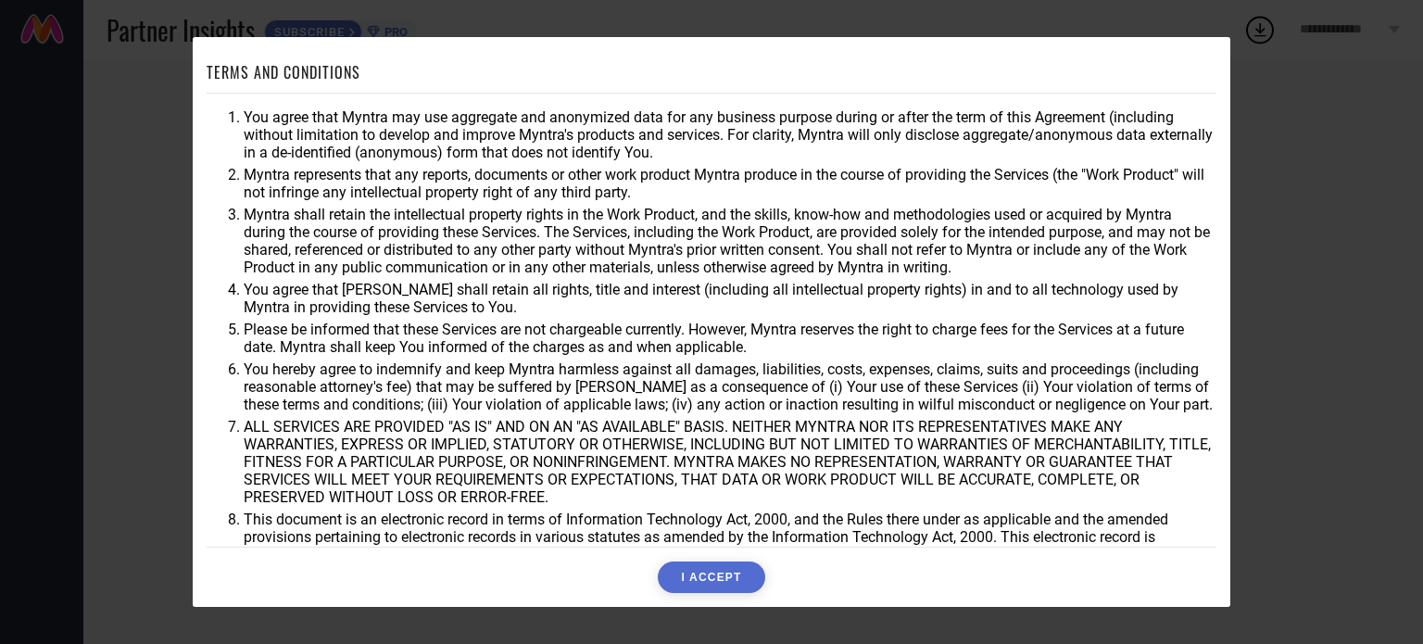
click at [697, 580] on button "I ACCEPT" at bounding box center [711, 576] width 107 height 31
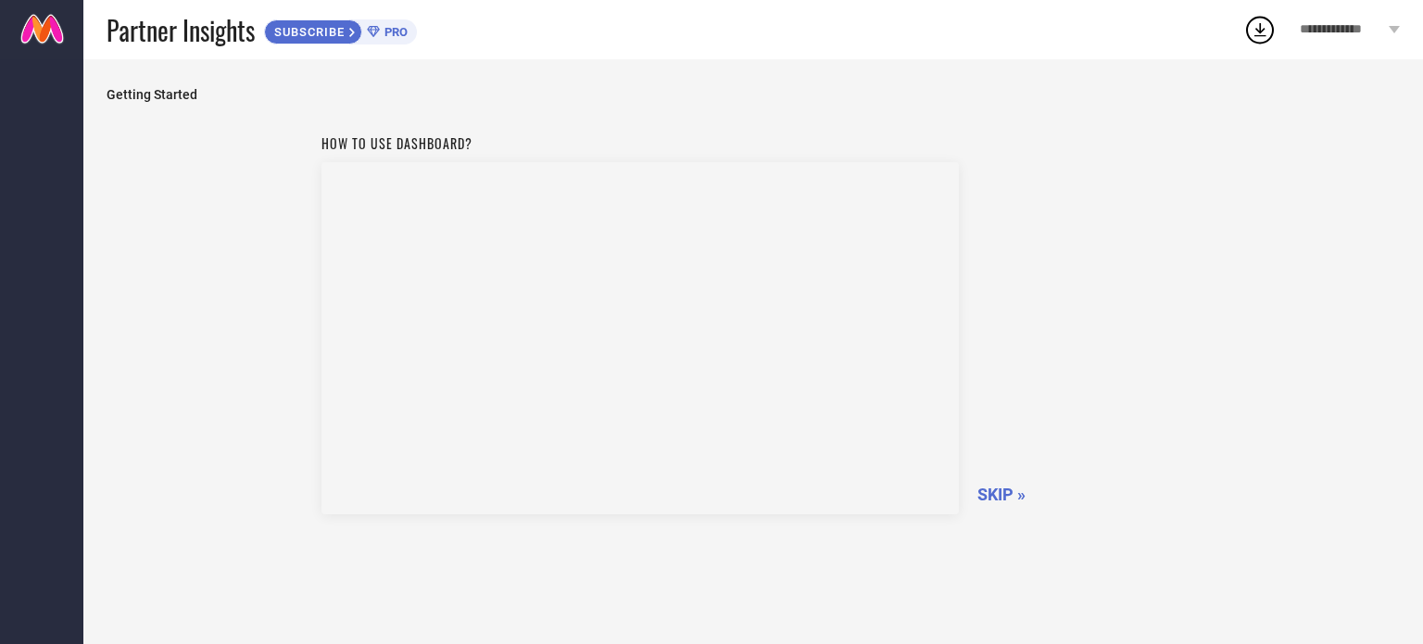
click at [993, 487] on span "SKIP »" at bounding box center [1001, 493] width 48 height 19
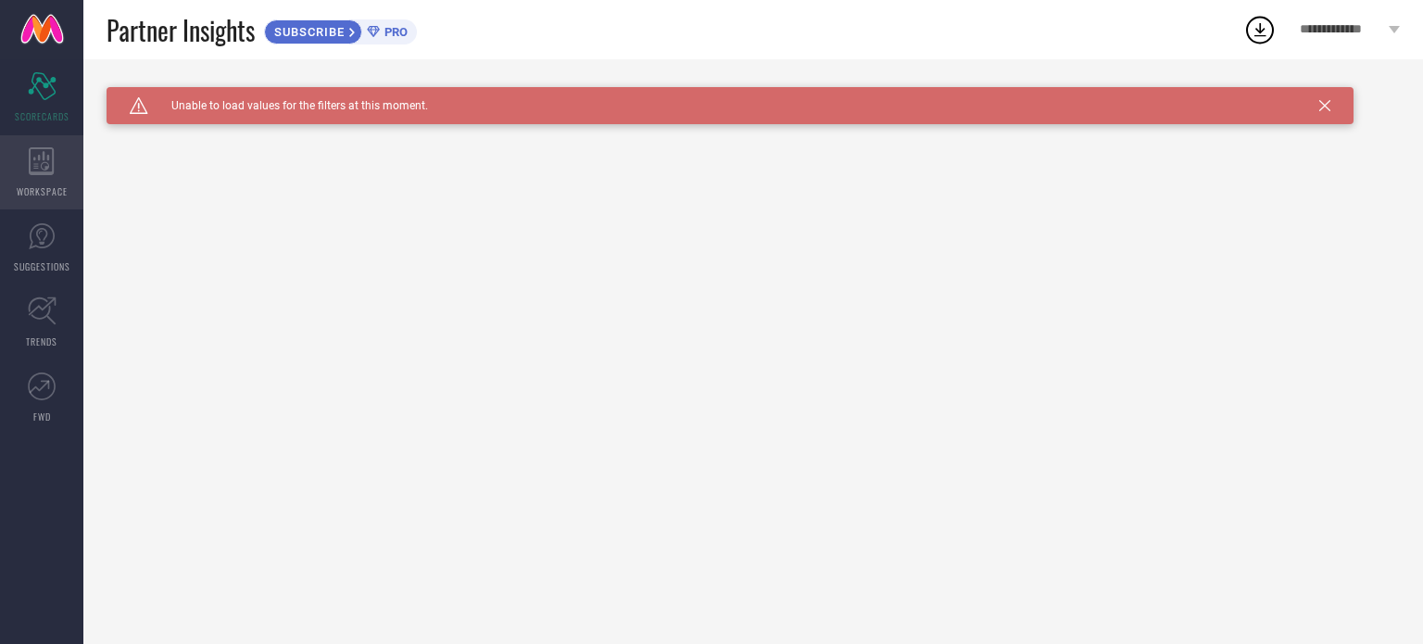
click at [40, 158] on icon at bounding box center [41, 161] width 25 height 28
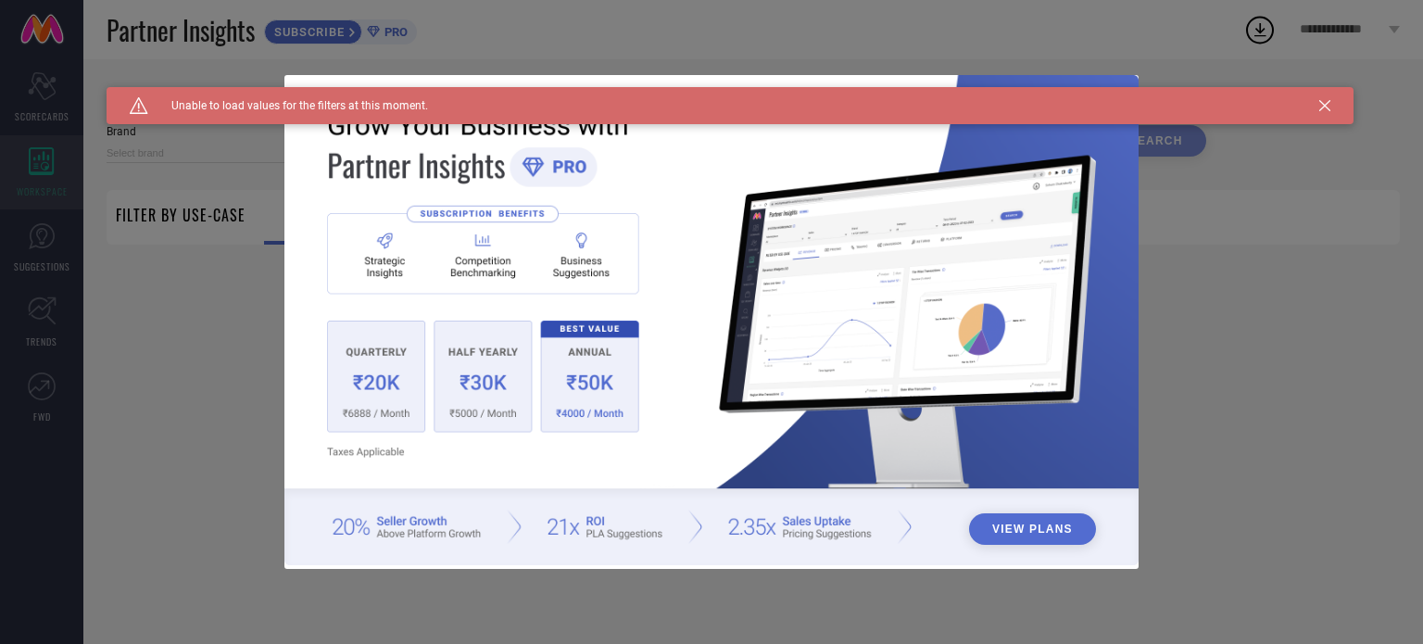
type input "1 STOP FASHION"
type input "All"
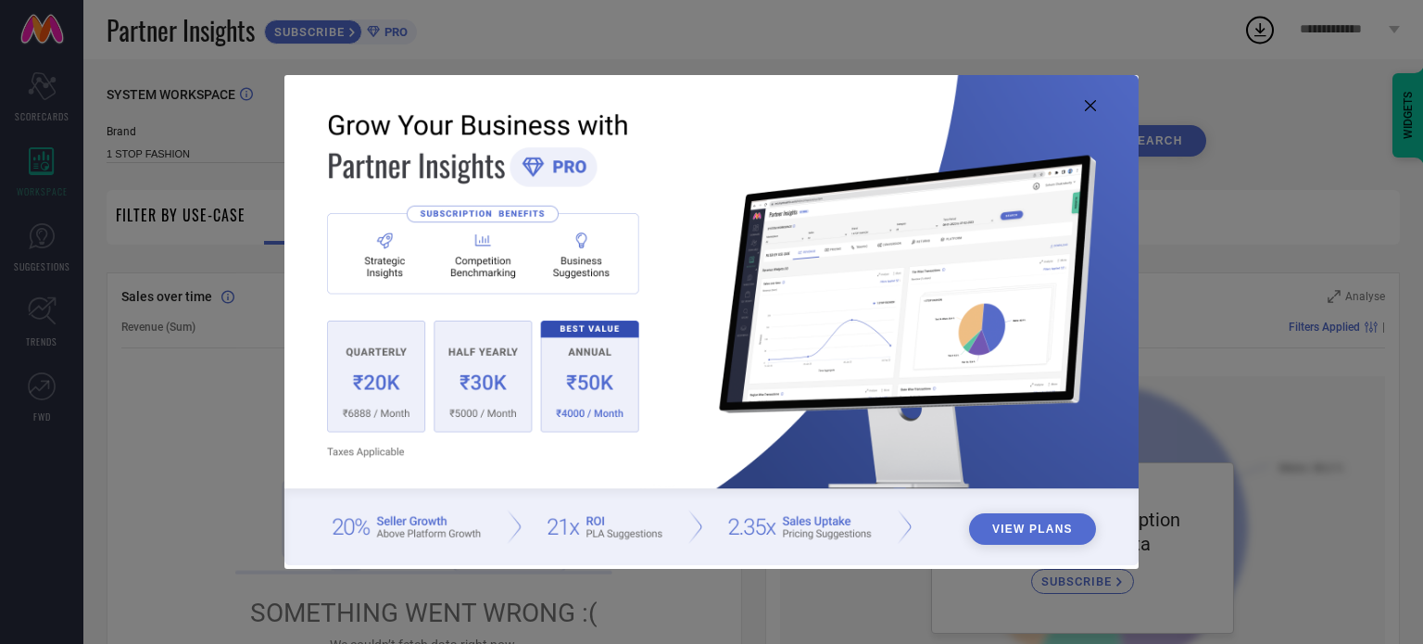
click at [1086, 108] on icon at bounding box center [1090, 105] width 11 height 11
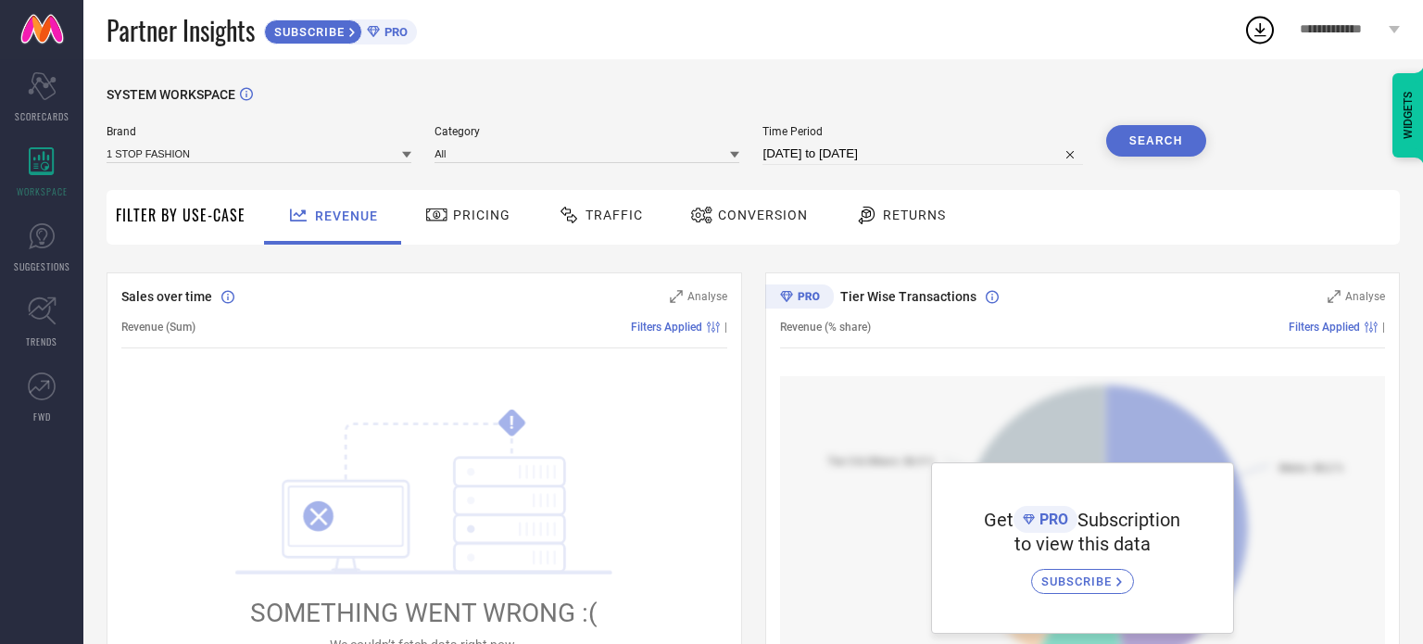
click at [585, 216] on span "Traffic" at bounding box center [613, 214] width 57 height 15
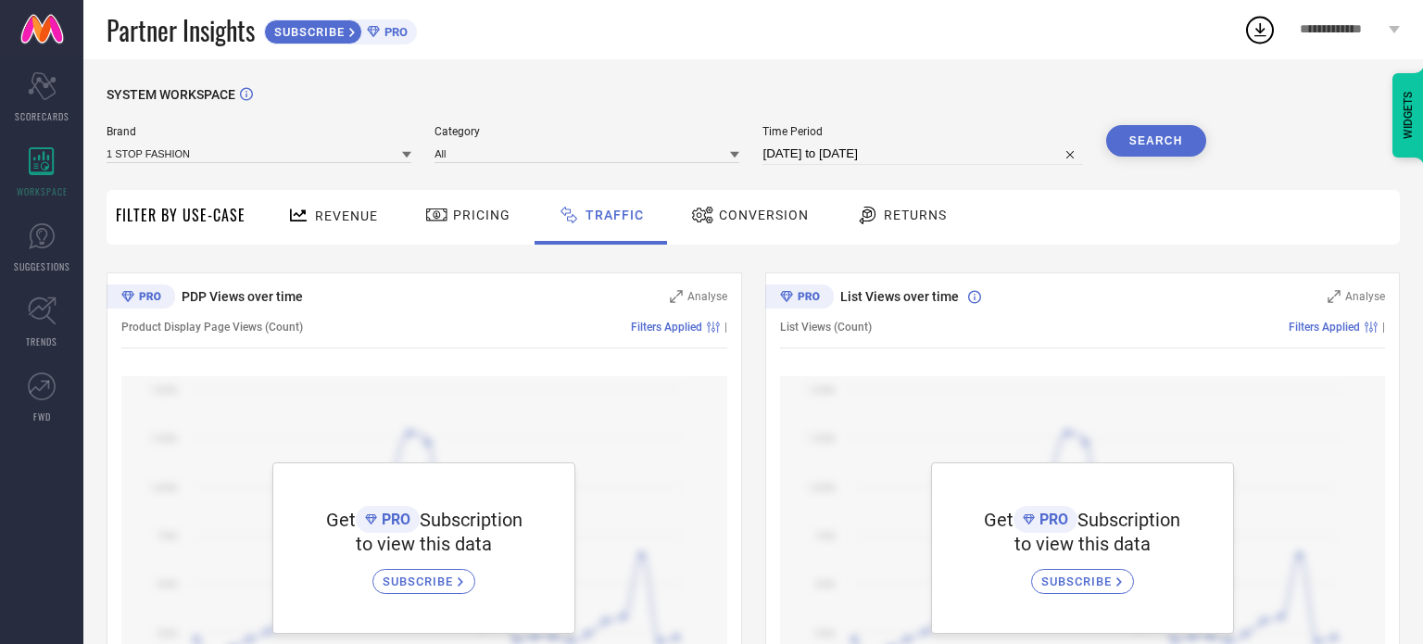
click at [333, 221] on span "Revenue" at bounding box center [346, 215] width 63 height 15
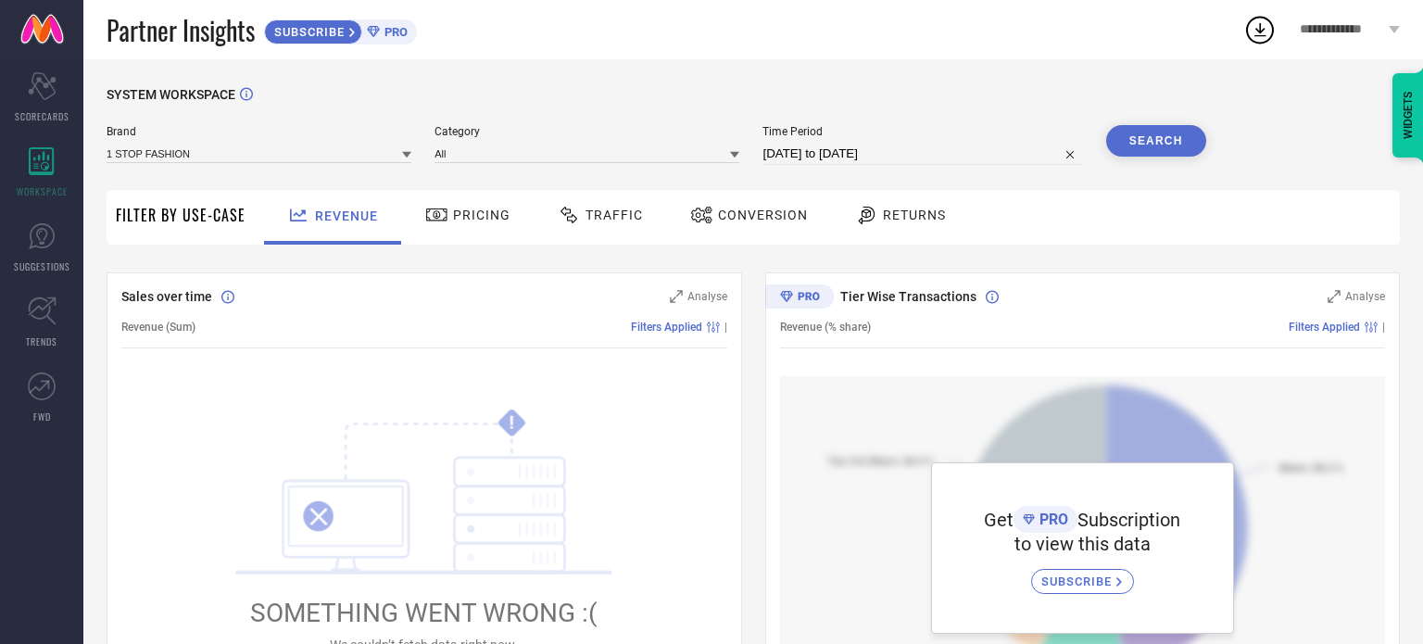
click at [209, 217] on span "Filter By Use-Case" at bounding box center [181, 215] width 130 height 22
click at [454, 208] on span "Pricing" at bounding box center [481, 214] width 57 height 15
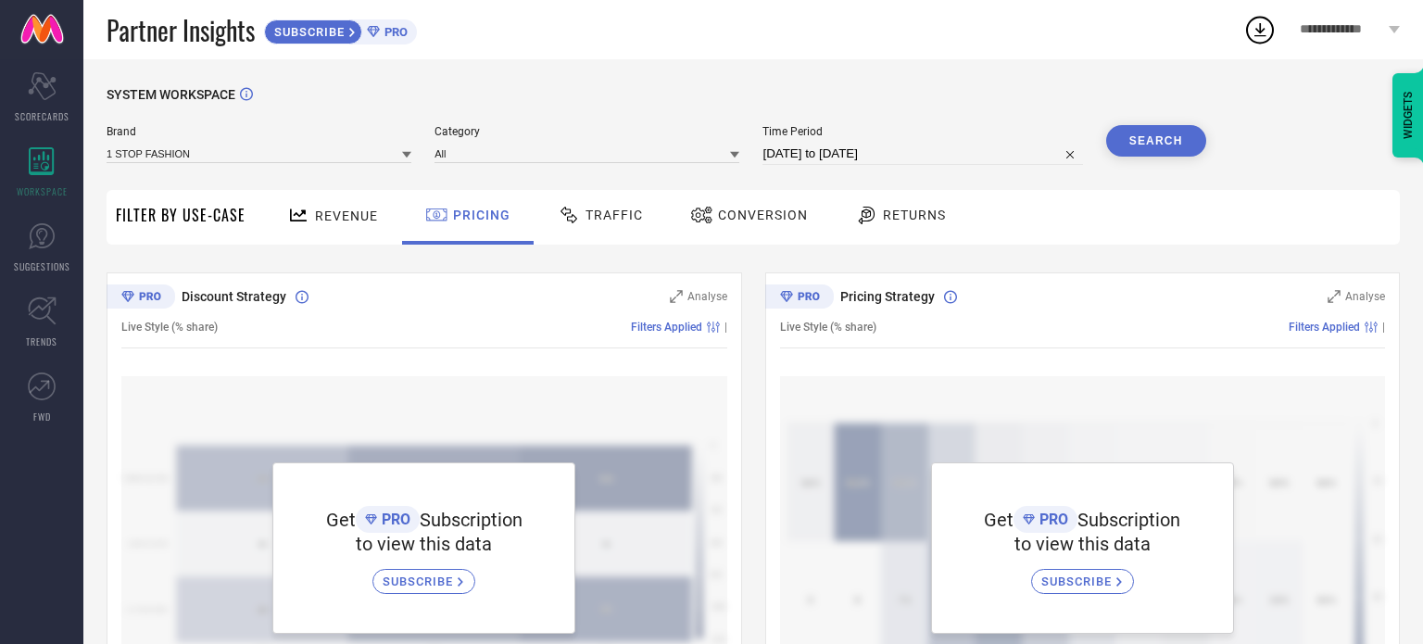
click at [625, 220] on span "Traffic" at bounding box center [613, 214] width 57 height 15
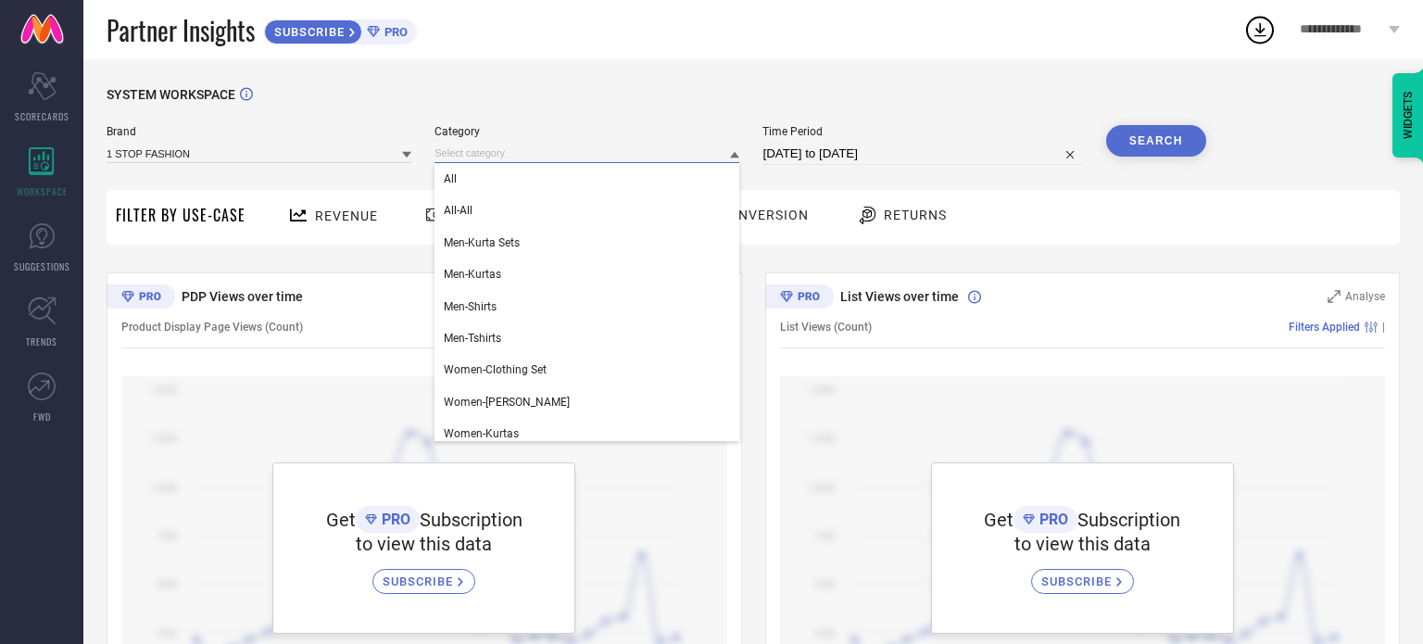
click at [479, 162] on input at bounding box center [586, 153] width 305 height 19
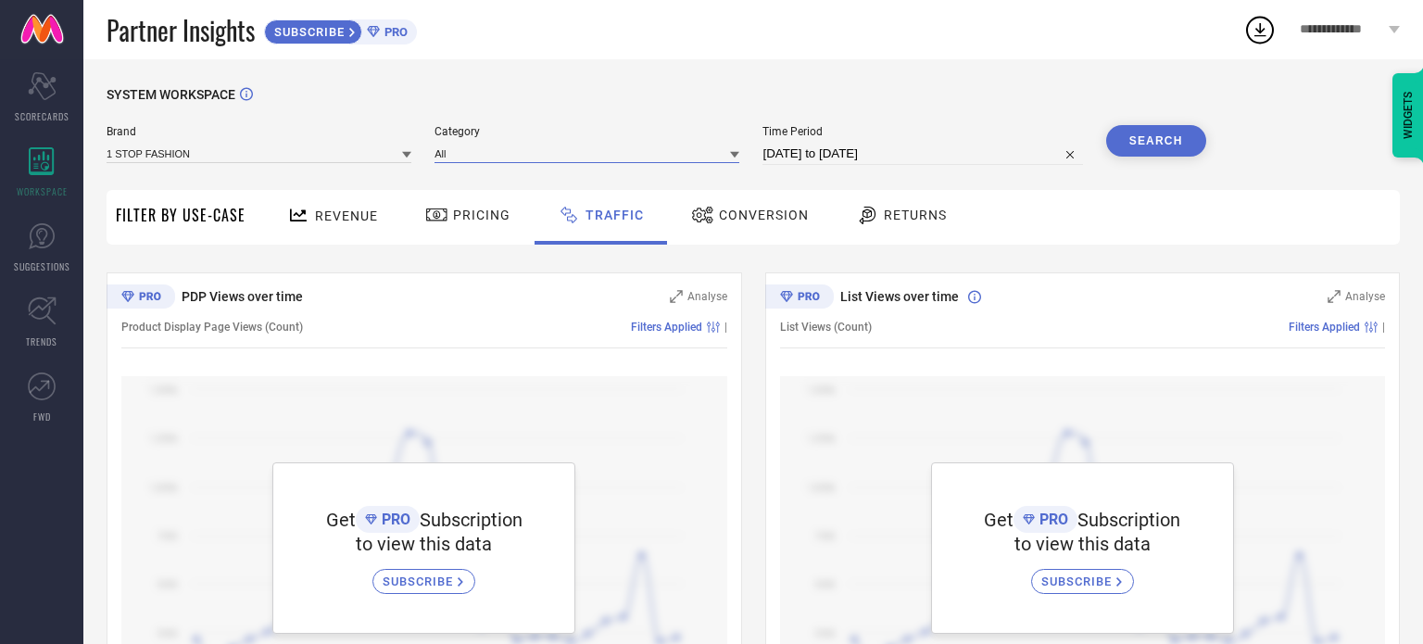
click at [479, 162] on input at bounding box center [586, 153] width 305 height 19
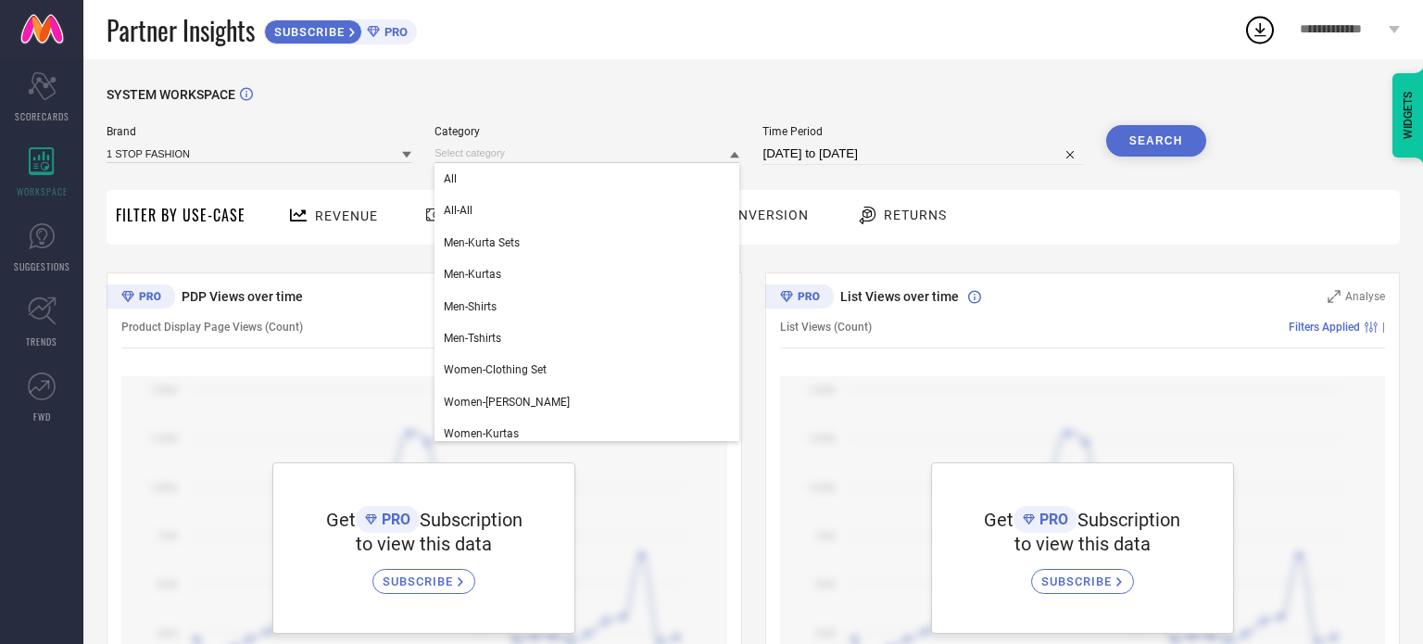
click at [296, 172] on div "Brand 1 STOP FASHION Category All All-All Men-Kurta Sets Men-Kurtas Men-Shirts …" at bounding box center [656, 153] width 1099 height 56
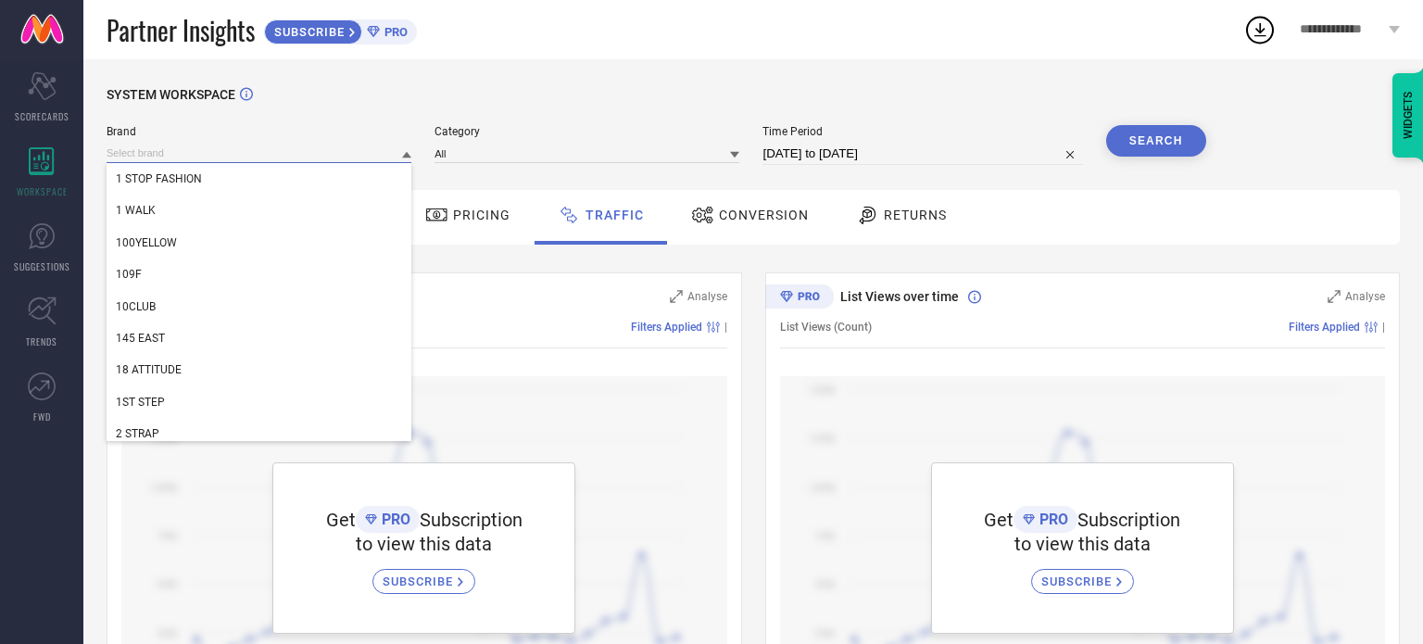
click at [317, 146] on input at bounding box center [259, 153] width 305 height 19
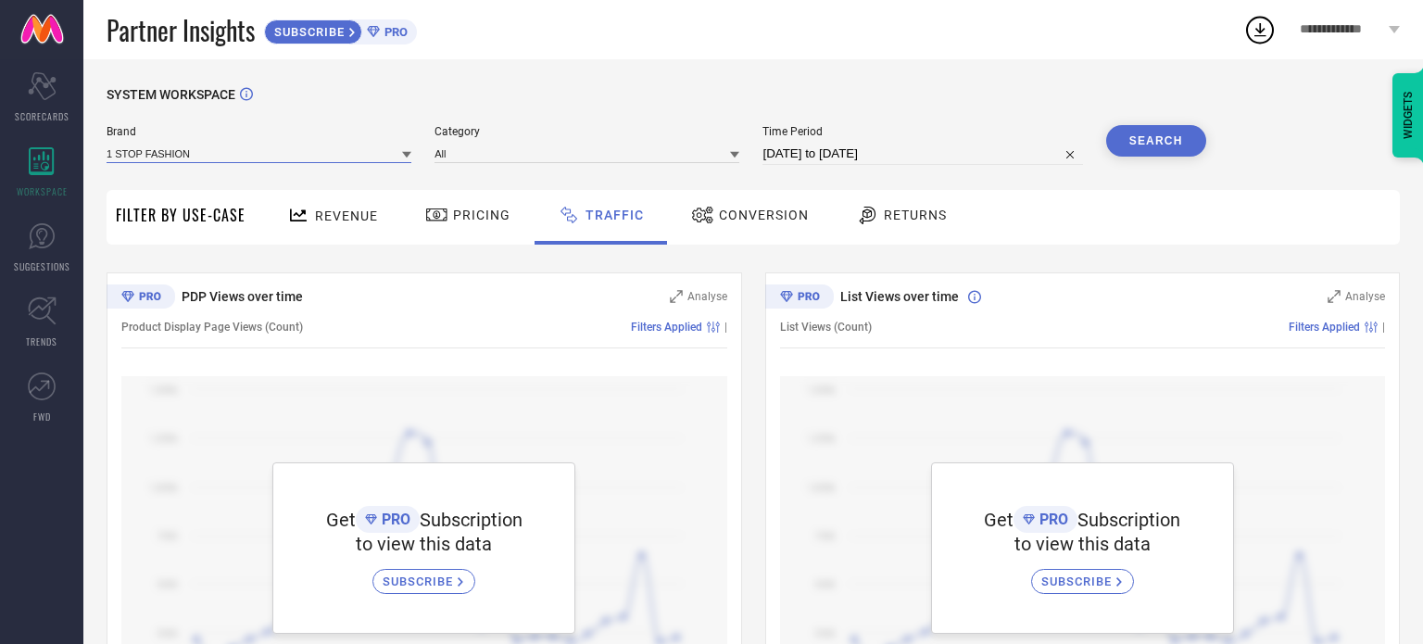
click at [295, 159] on input at bounding box center [259, 153] width 305 height 19
type input "impakto"
click at [150, 176] on span "IMPAKTO" at bounding box center [139, 178] width 47 height 13
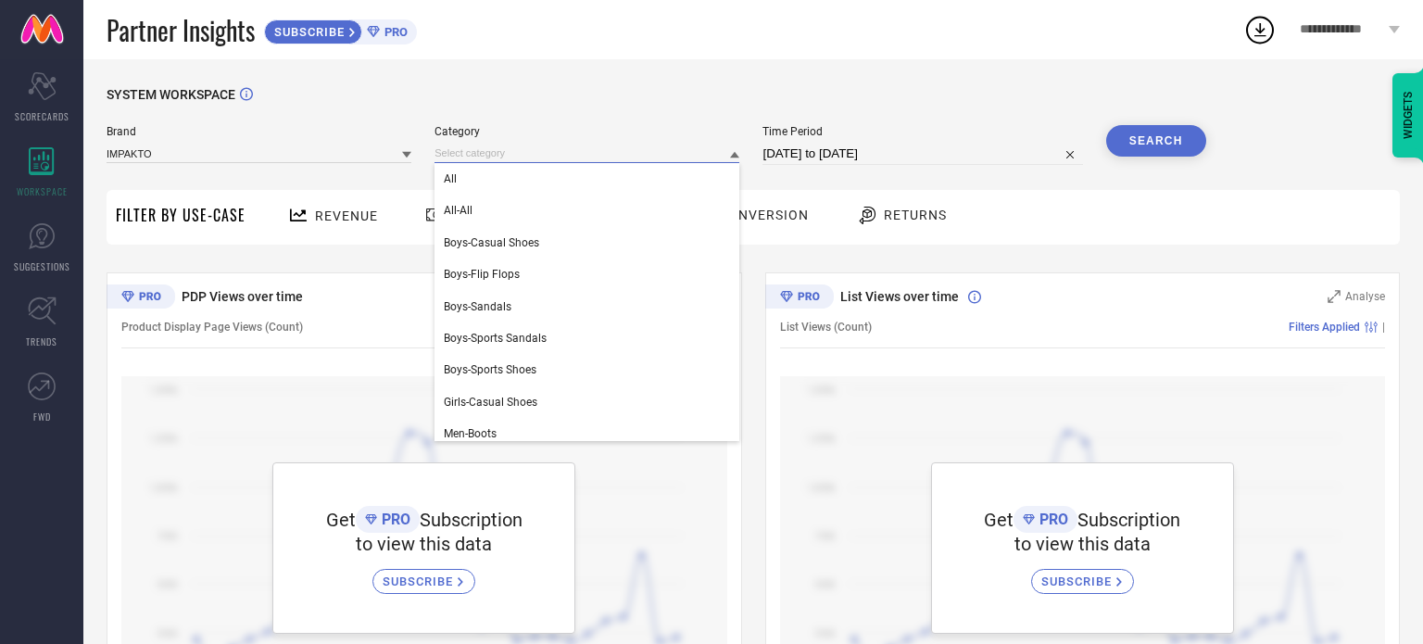
click at [550, 153] on input at bounding box center [586, 153] width 305 height 19
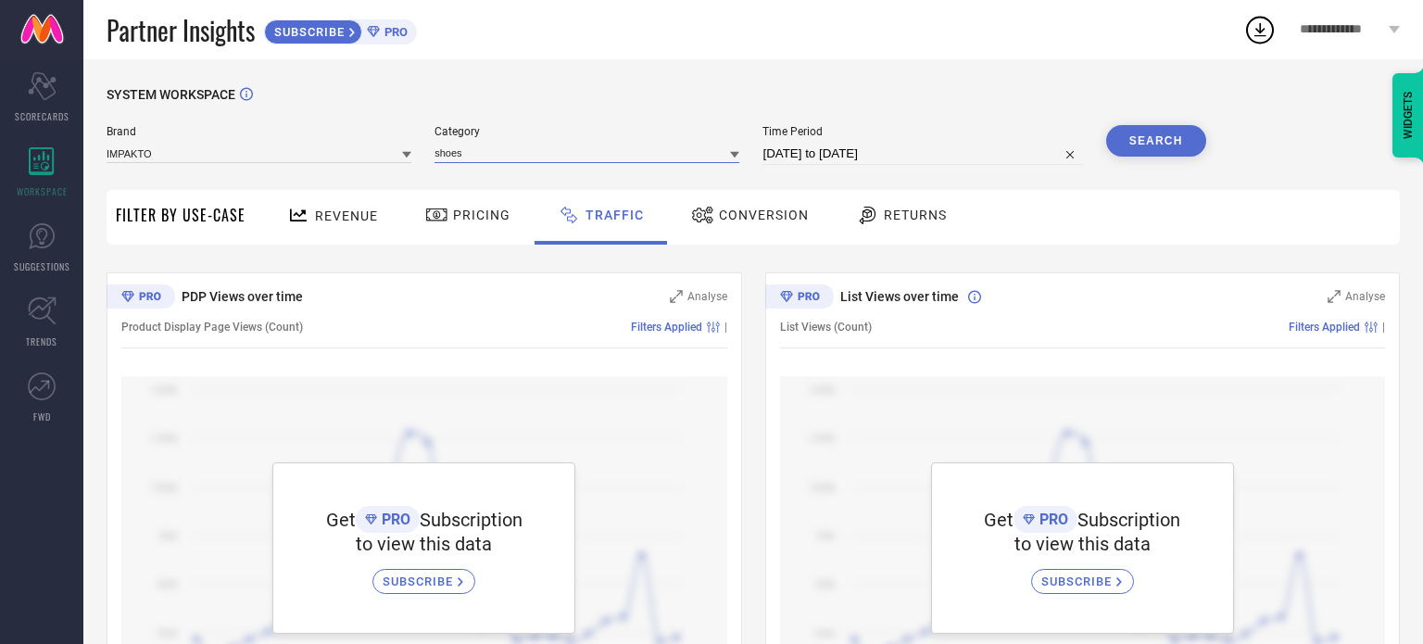
type input "shoes"
click at [1156, 139] on div "Search" at bounding box center [1156, 140] width 100 height 31
click at [361, 210] on span "Revenue" at bounding box center [346, 215] width 63 height 15
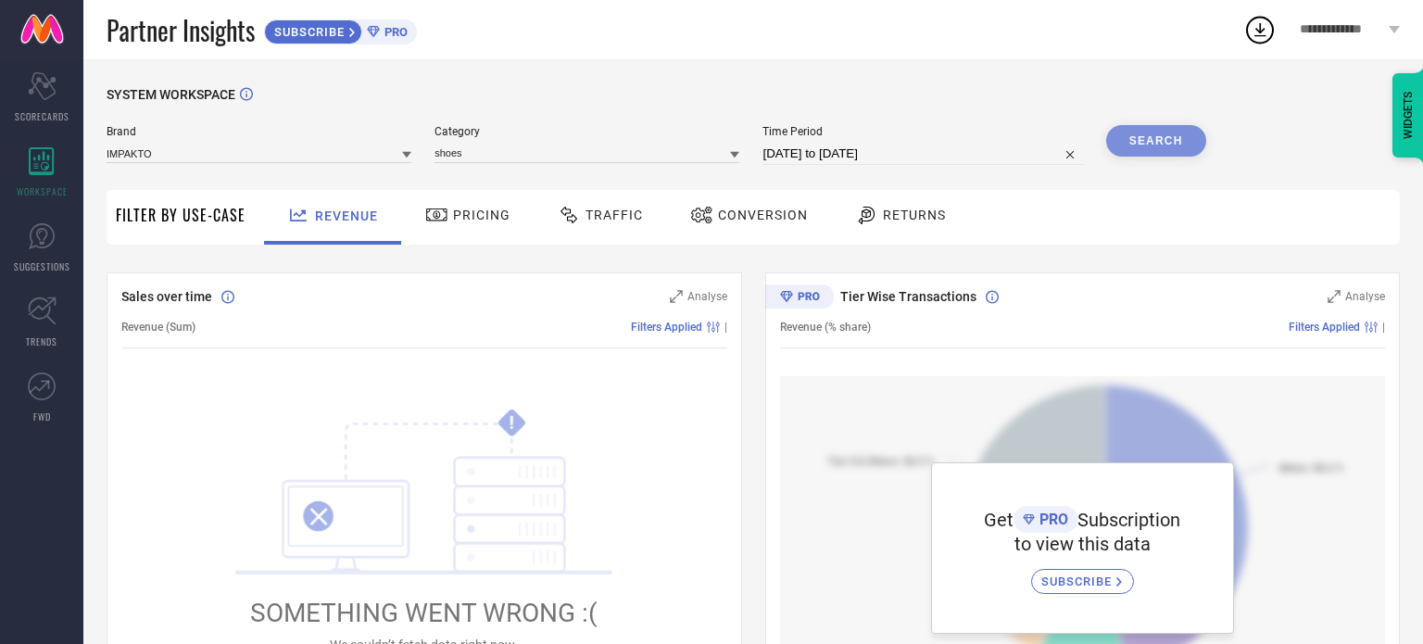
click at [437, 207] on icon at bounding box center [436, 215] width 23 height 22
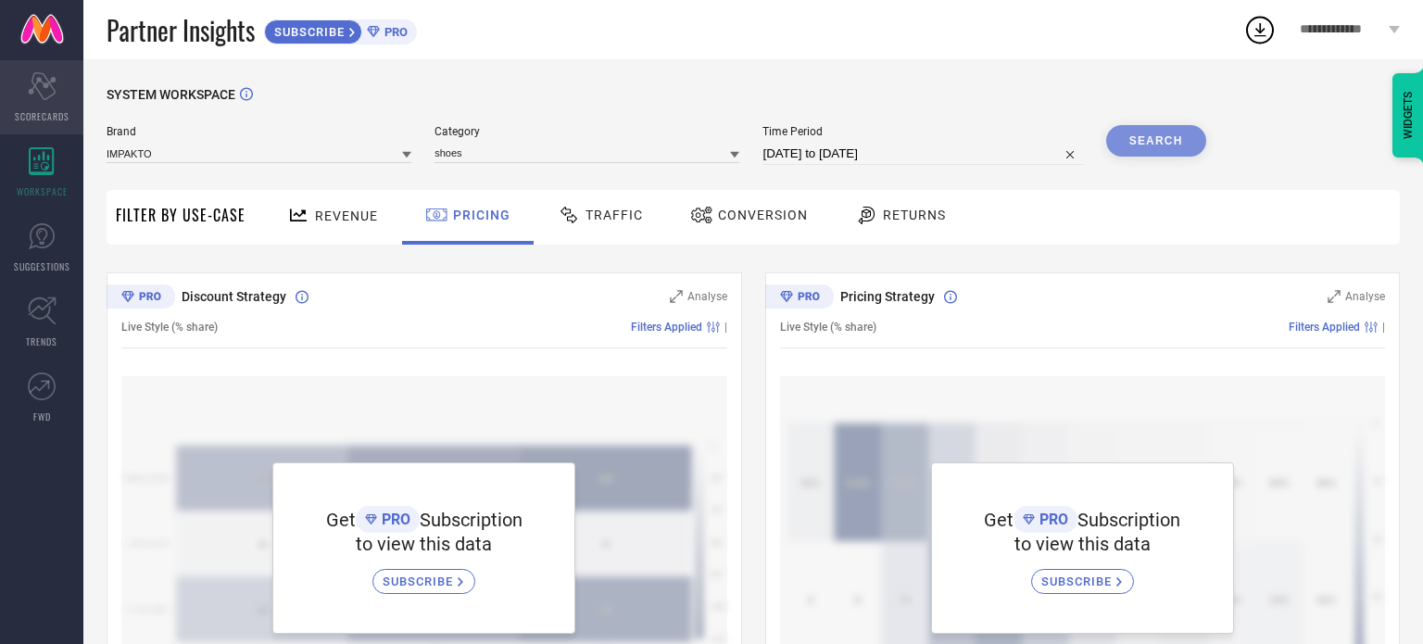
click at [52, 99] on icon "Scorecard" at bounding box center [42, 86] width 29 height 28
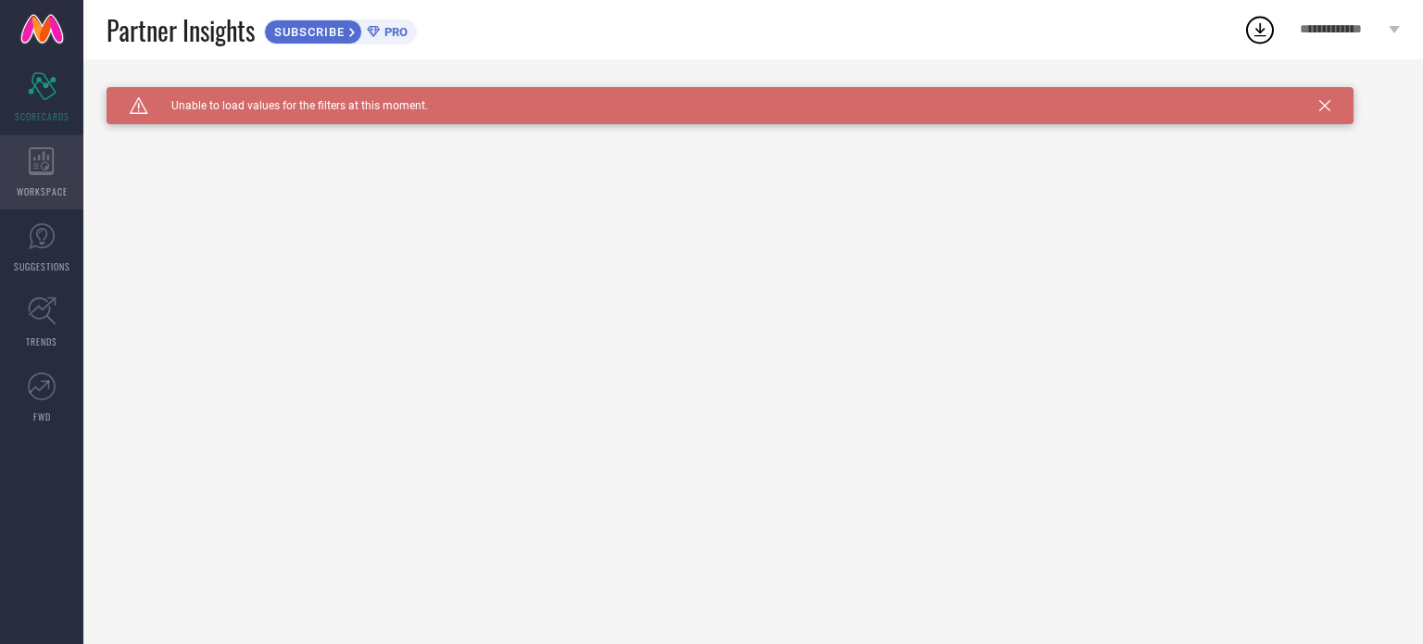
click at [34, 144] on div "WORKSPACE" at bounding box center [41, 172] width 83 height 74
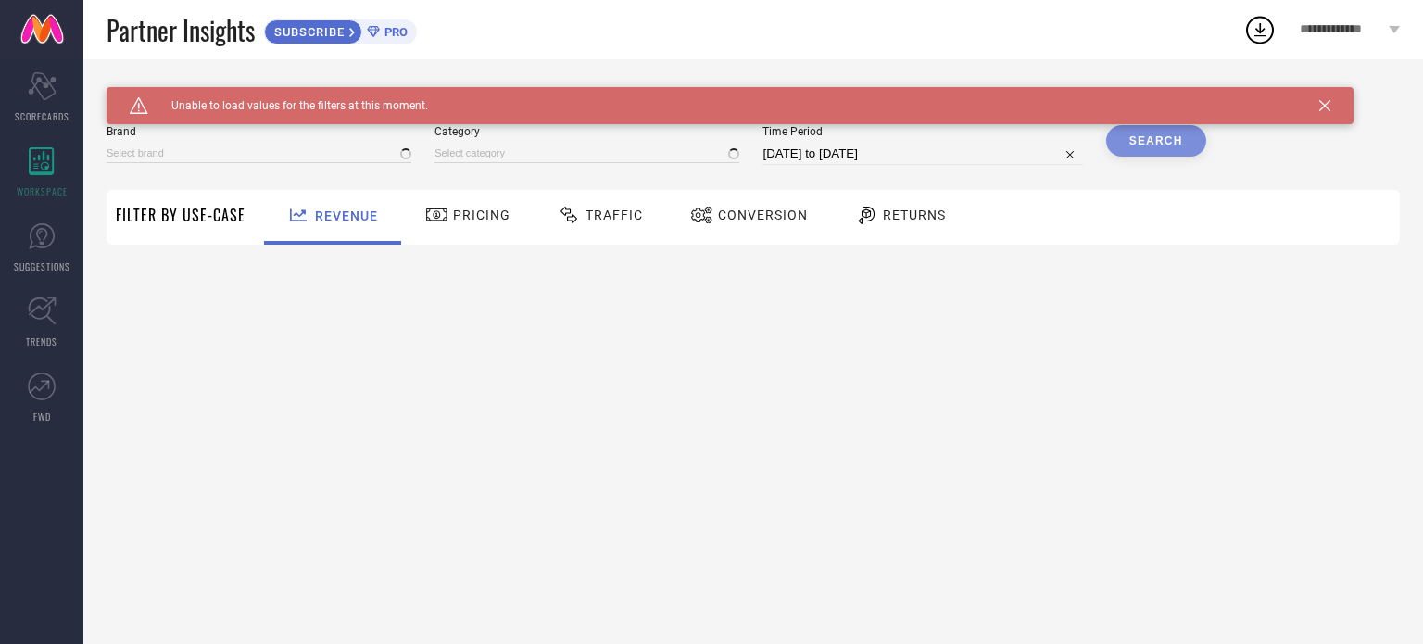
type input "1 STOP FASHION"
type input "All"
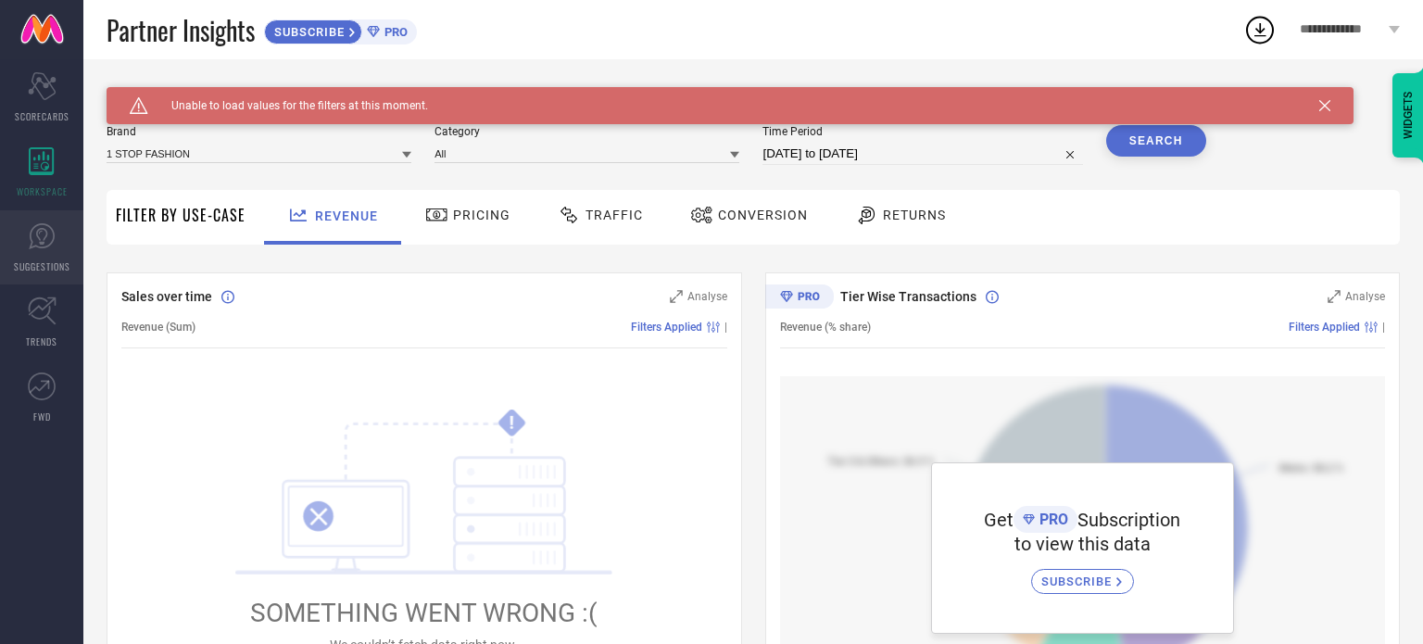
click at [38, 234] on icon at bounding box center [42, 236] width 28 height 28
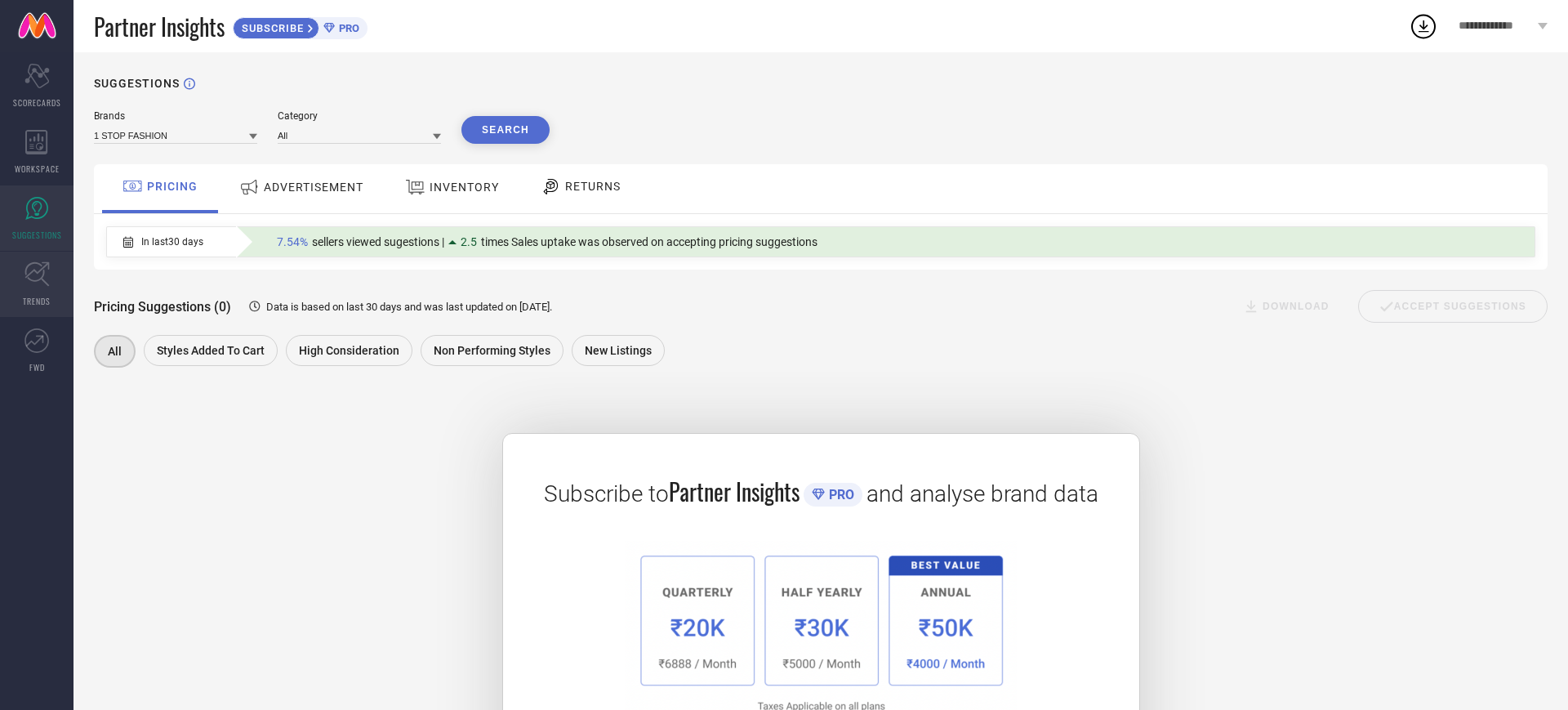
click at [43, 280] on icon at bounding box center [37, 274] width 25 height 25
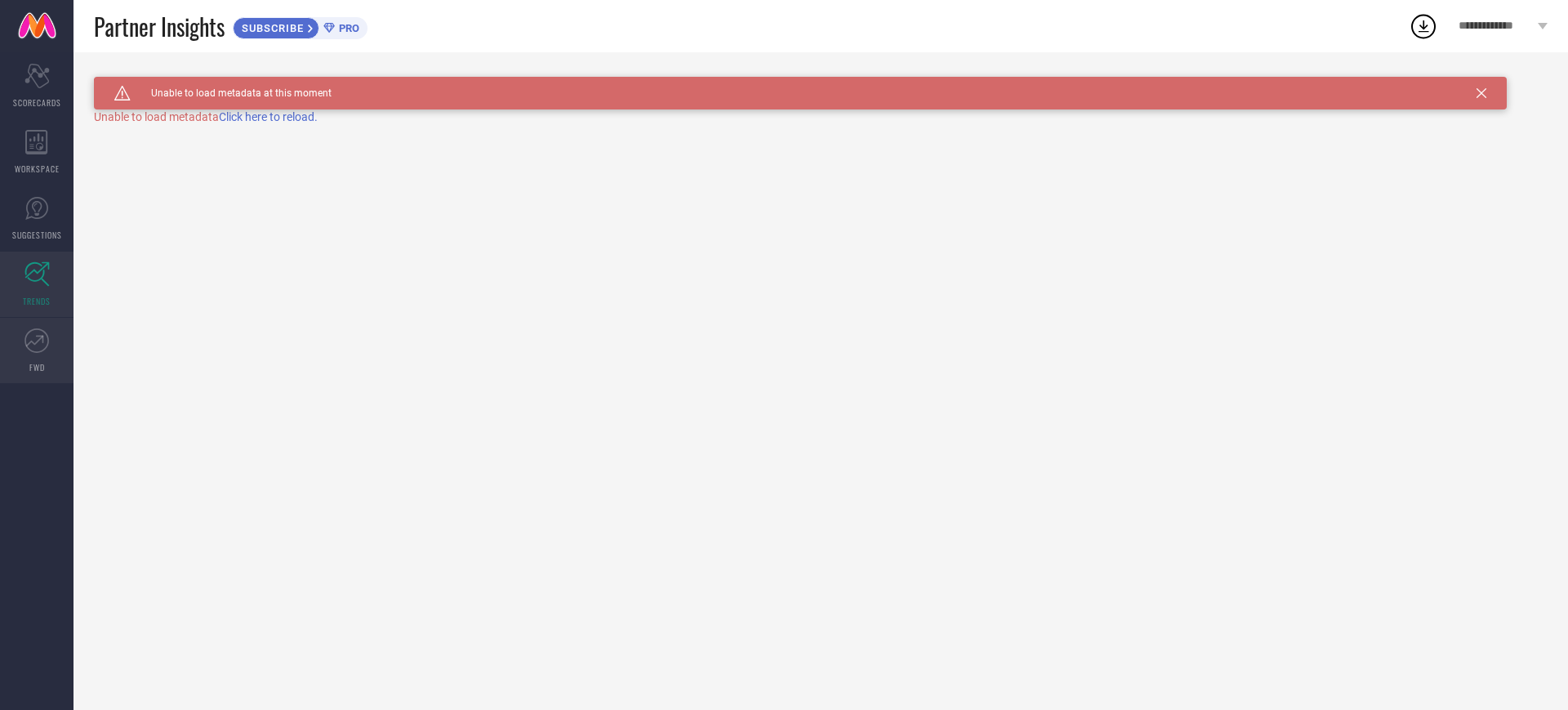
click at [30, 351] on icon at bounding box center [37, 340] width 25 height 25
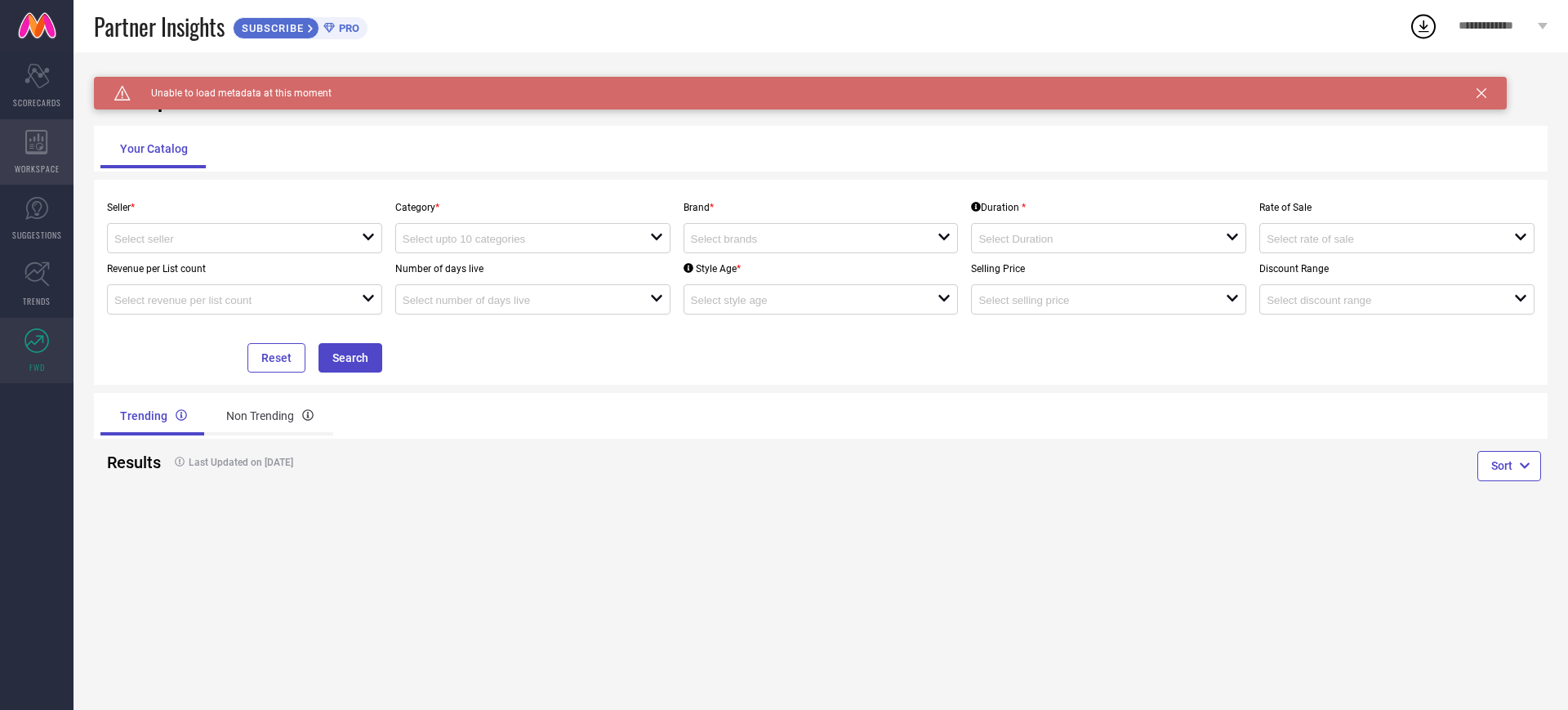
click at [36, 144] on icon at bounding box center [37, 142] width 23 height 25
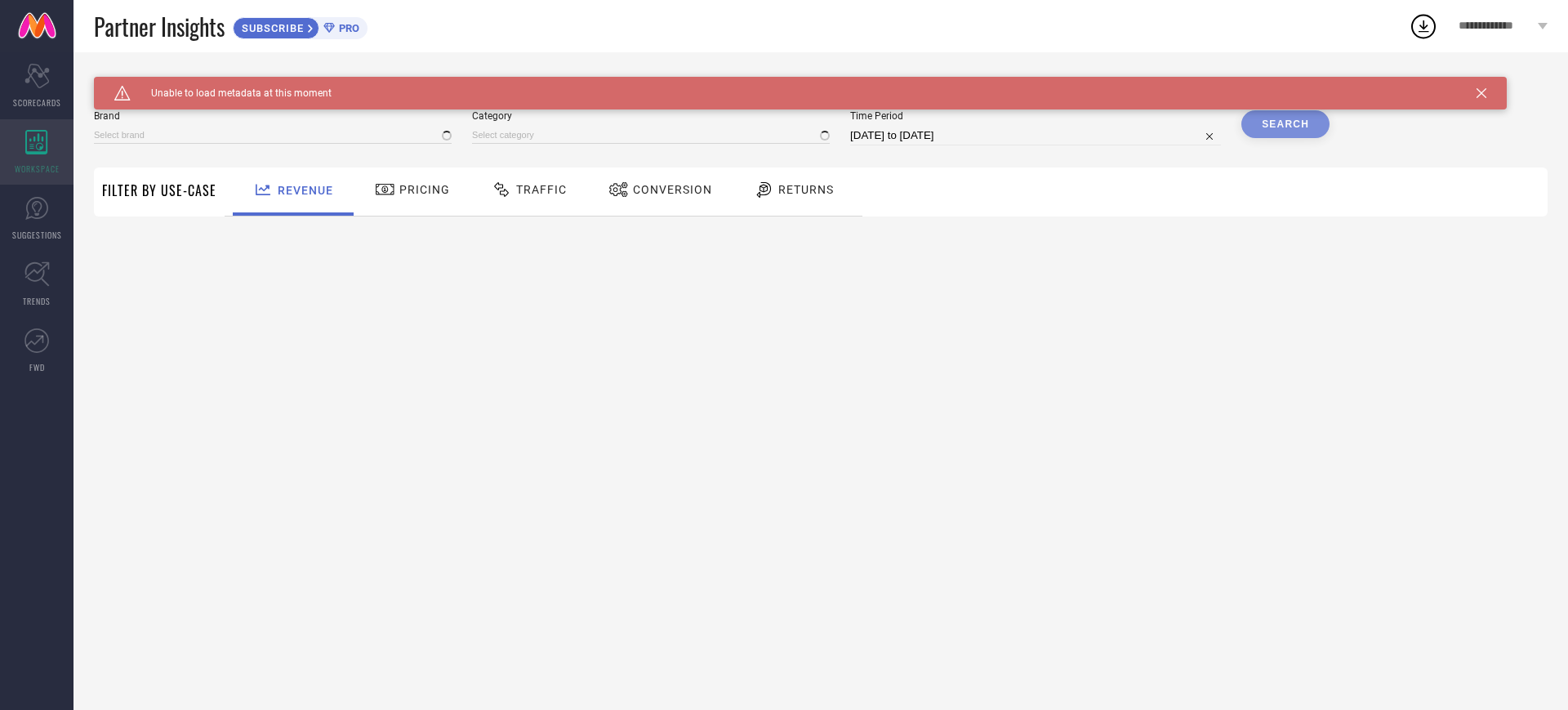
type input "1 STOP FASHION"
type input "All"
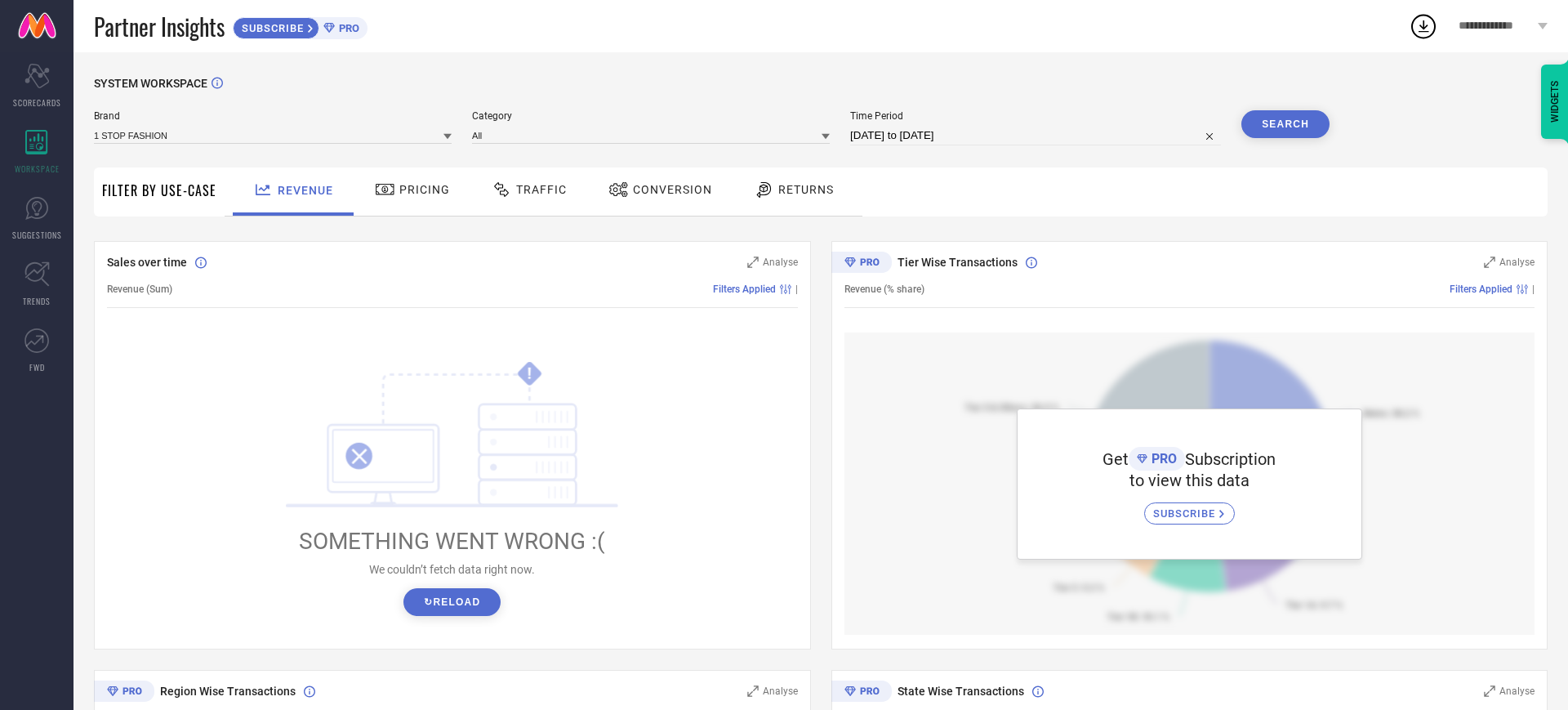
click at [162, 428] on div "! SOMETHING WENT WRONG :( We couldn’t fetch data right now. ↻ Reload" at bounding box center [452, 488] width 691 height 311
click at [399, 194] on span "Pricing" at bounding box center [424, 189] width 50 height 13
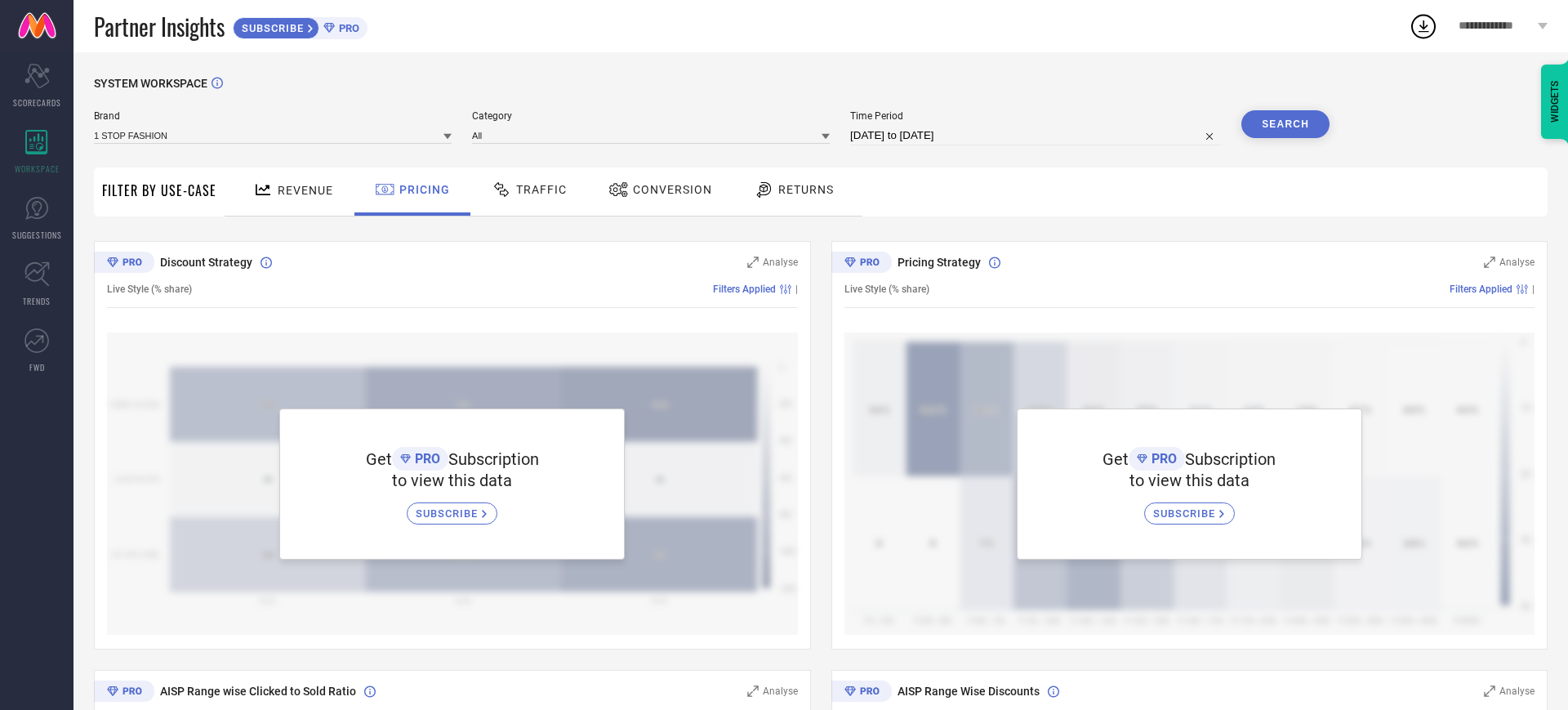
click at [551, 195] on span "Traffic" at bounding box center [541, 189] width 50 height 13
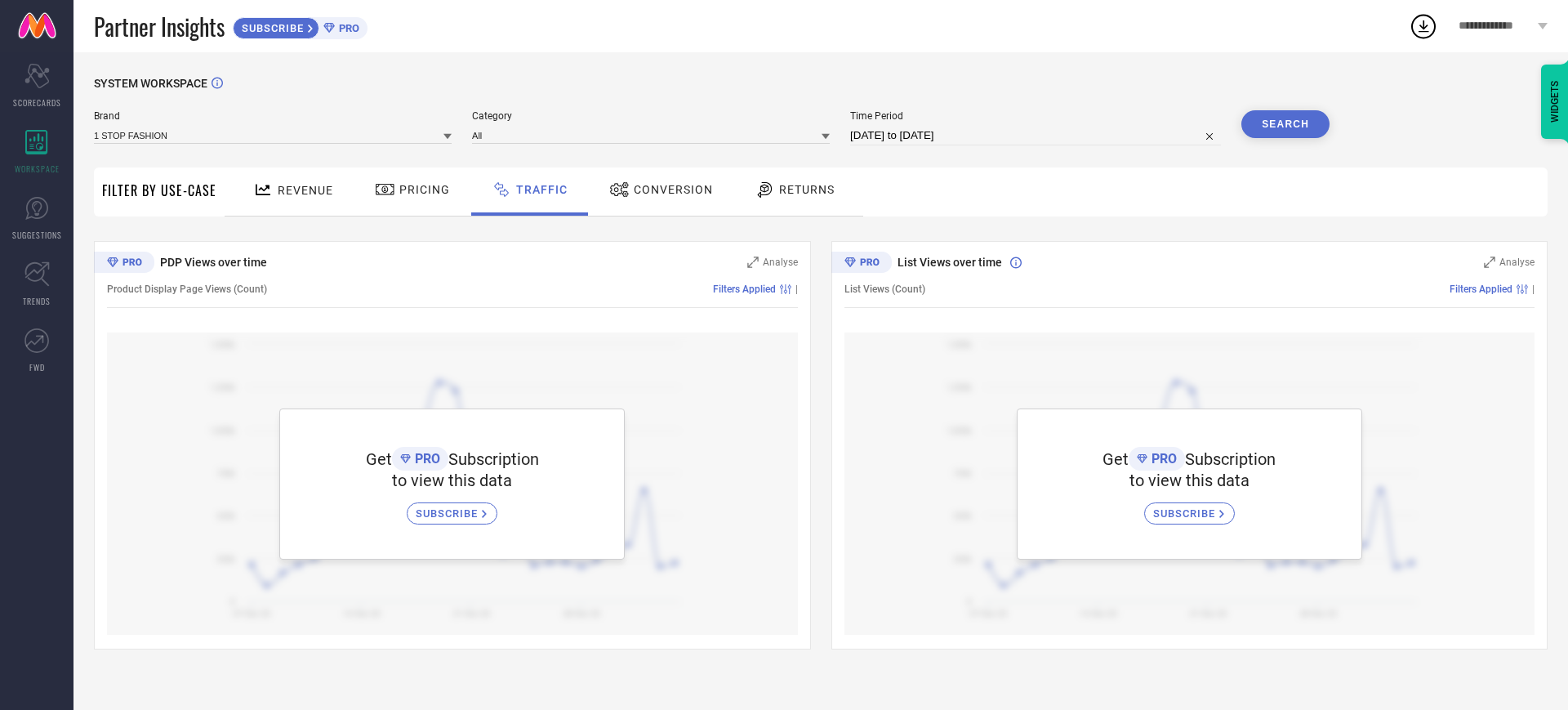
click at [654, 177] on div "Conversion" at bounding box center [661, 189] width 112 height 27
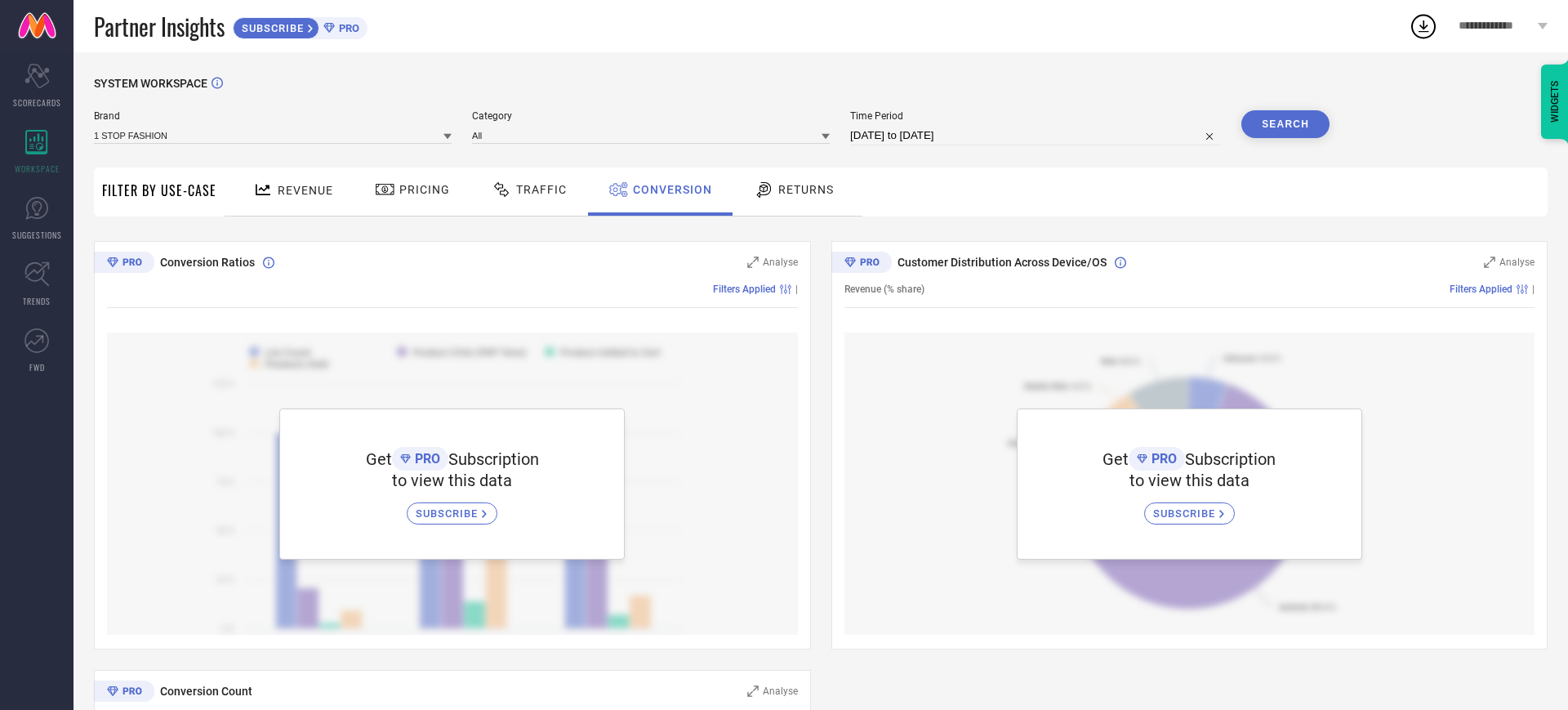
click at [286, 184] on span "Revenue" at bounding box center [305, 190] width 56 height 13
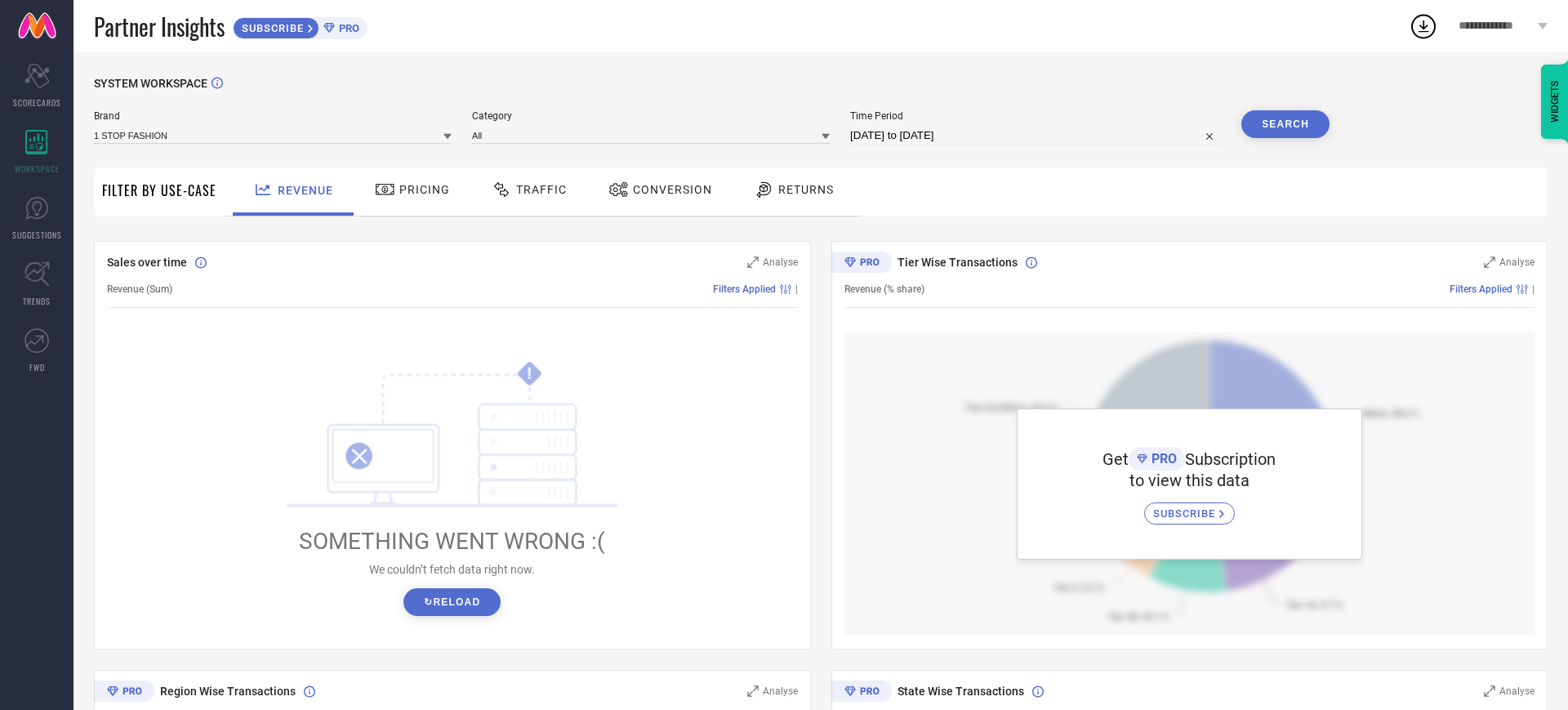
click at [448, 567] on button "↻ Reload" at bounding box center [452, 602] width 97 height 27
click at [419, 202] on div "Pricing" at bounding box center [413, 189] width 83 height 27
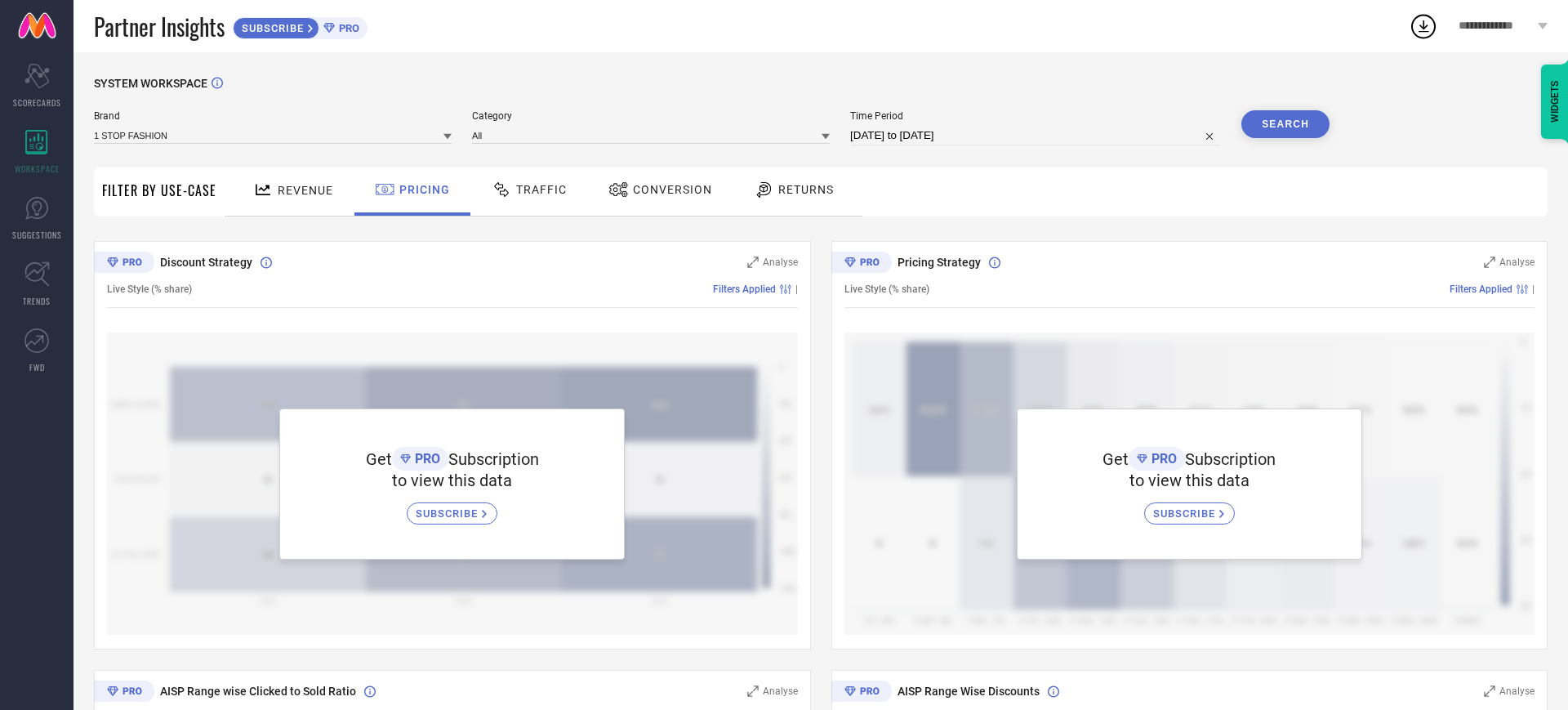
click at [534, 196] on span "Traffic" at bounding box center [541, 189] width 50 height 13
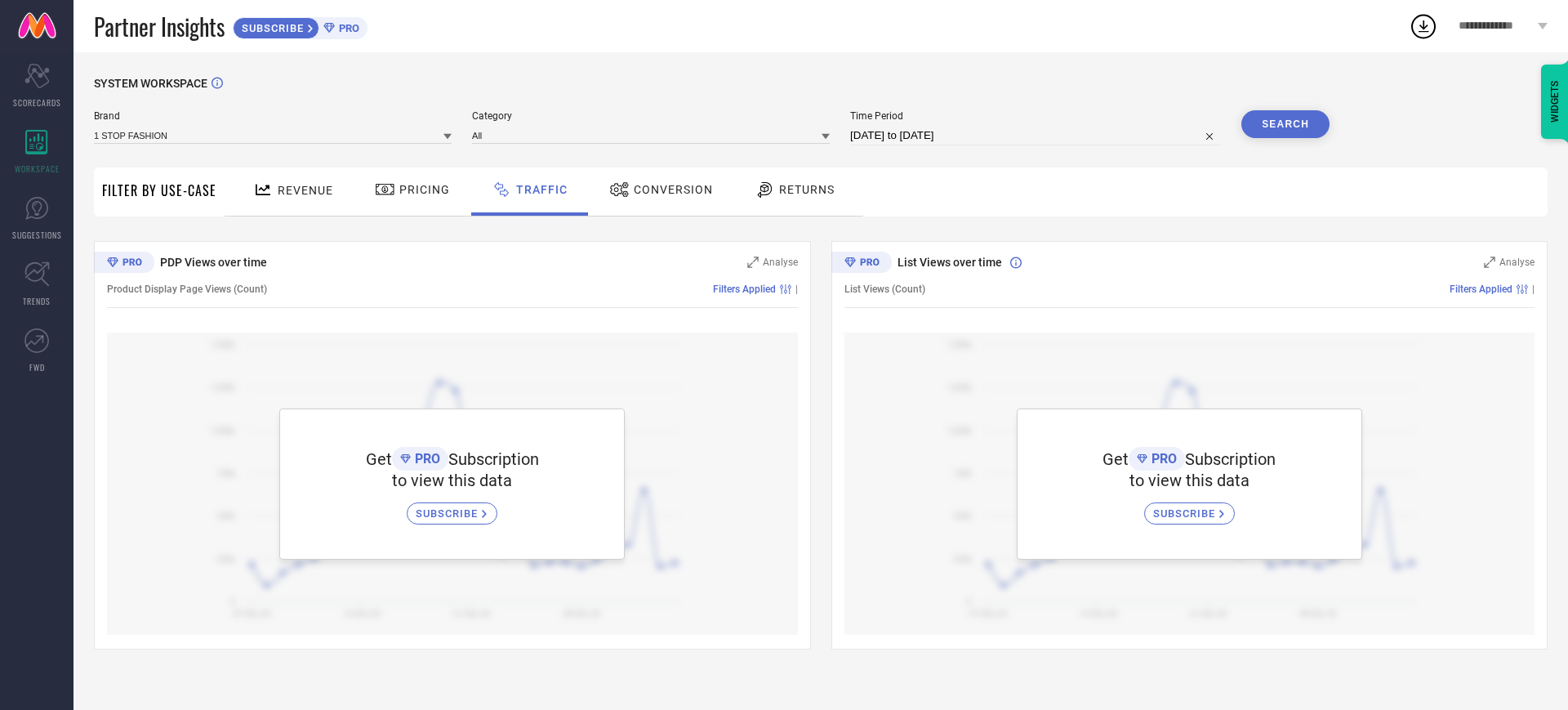
click at [678, 183] on span "Conversion" at bounding box center [674, 189] width 79 height 13
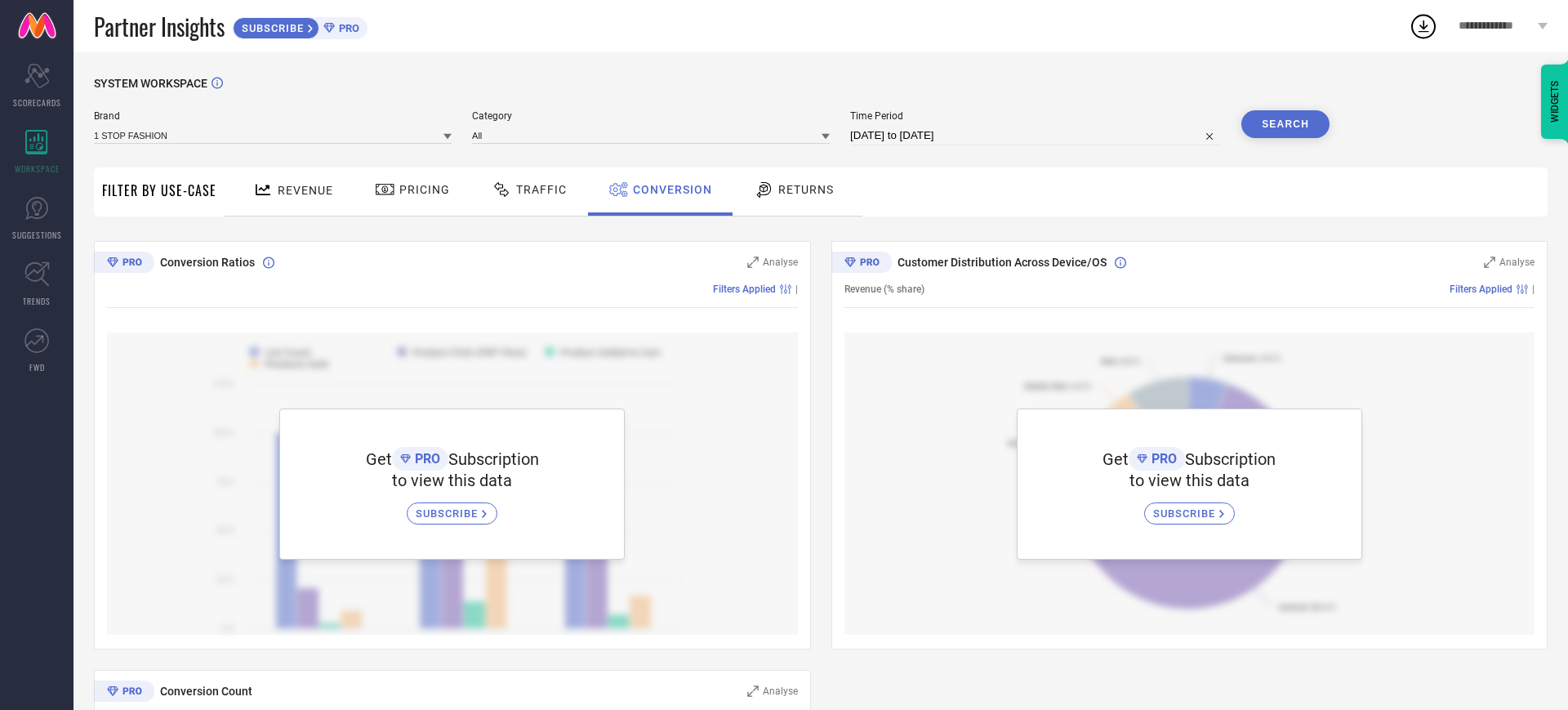
click at [296, 183] on span "Revenue" at bounding box center [305, 190] width 56 height 13
